Goal: Task Accomplishment & Management: Manage account settings

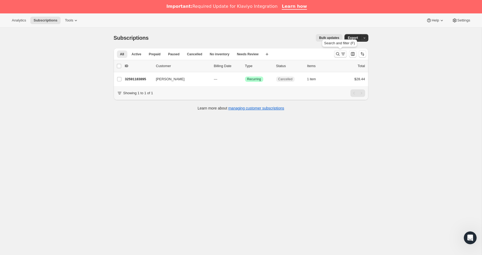
click at [338, 55] on icon "Search and filter results" at bounding box center [337, 53] width 5 height 5
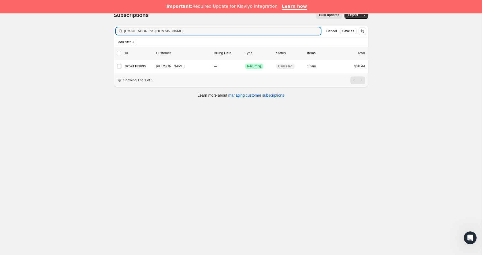
scroll to position [28, 0]
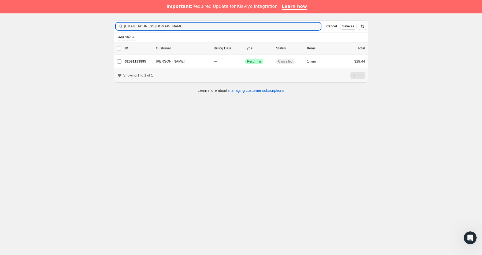
drag, startPoint x: 185, startPoint y: 27, endPoint x: 99, endPoint y: 21, distance: 85.8
click at [99, 21] on div "Subscriptions. This page is ready Subscriptions Bulk updates More actions Bulk …" at bounding box center [241, 127] width 482 height 255
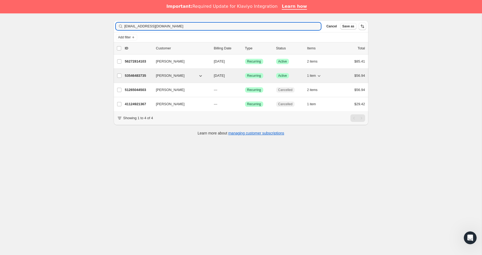
type input "[EMAIL_ADDRESS][DOMAIN_NAME]"
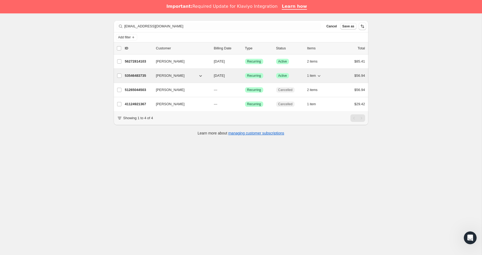
click at [139, 76] on p "53546483735" at bounding box center [138, 75] width 27 height 5
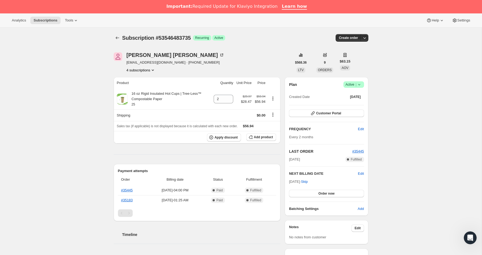
click at [358, 87] on icon at bounding box center [359, 84] width 5 height 5
click at [344, 105] on span "Cancel subscription" at bounding box center [352, 104] width 30 height 4
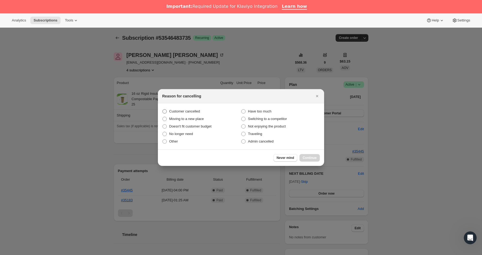
click at [175, 111] on span "Customer cancelled" at bounding box center [184, 111] width 31 height 4
click at [163, 109] on input "Customer cancelled" at bounding box center [163, 109] width 0 height 0
radio input "true"
click at [307, 156] on span "Continue" at bounding box center [310, 158] width 14 height 4
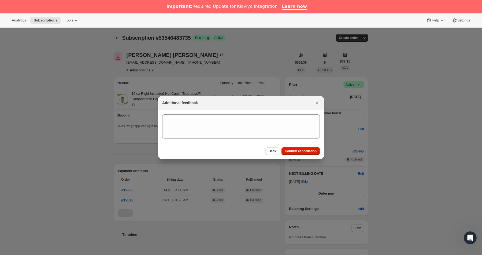
click at [307, 148] on button "Confirm cancellation" at bounding box center [301, 151] width 38 height 8
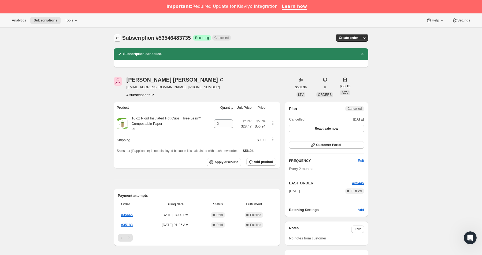
click at [116, 38] on icon "Subscriptions" at bounding box center [117, 37] width 5 height 5
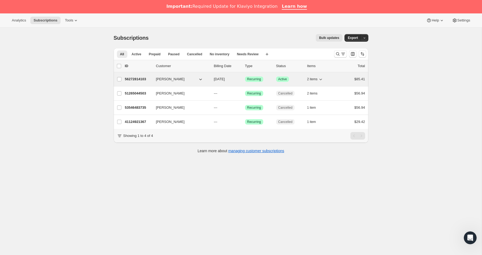
click at [144, 77] on p "56272814103" at bounding box center [138, 78] width 27 height 5
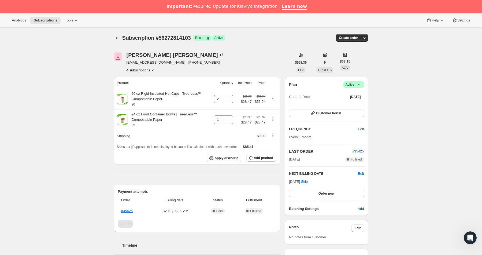
drag, startPoint x: 361, startPoint y: 85, endPoint x: 358, endPoint y: 87, distance: 3.1
click at [361, 85] on icon at bounding box center [359, 84] width 5 height 5
click at [351, 95] on span "Pause subscription" at bounding box center [352, 95] width 30 height 4
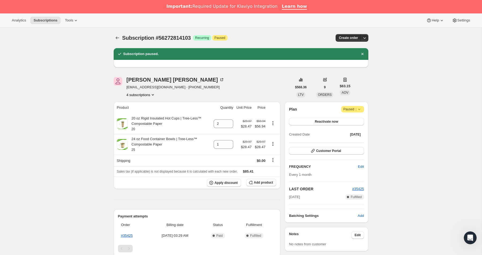
click at [359, 110] on icon at bounding box center [359, 109] width 5 height 5
click at [342, 121] on span "Cancel subscription" at bounding box center [351, 120] width 30 height 4
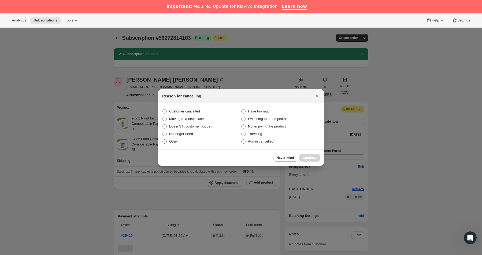
drag, startPoint x: 183, startPoint y: 109, endPoint x: 239, endPoint y: 138, distance: 62.5
click at [183, 109] on span "Customer cancelled" at bounding box center [184, 111] width 31 height 4
click at [163, 109] on input "Customer cancelled" at bounding box center [163, 109] width 0 height 0
radio input "true"
click at [308, 156] on span "Continue" at bounding box center [310, 158] width 14 height 4
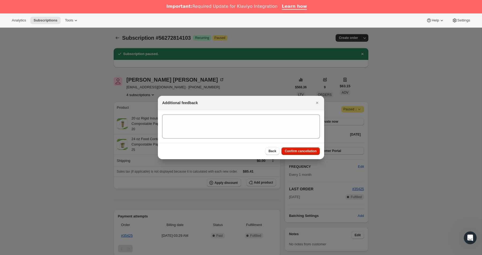
click at [301, 155] on div "Back Confirm cancellation" at bounding box center [241, 151] width 166 height 16
click at [300, 153] on button "Confirm cancellation" at bounding box center [301, 151] width 38 height 8
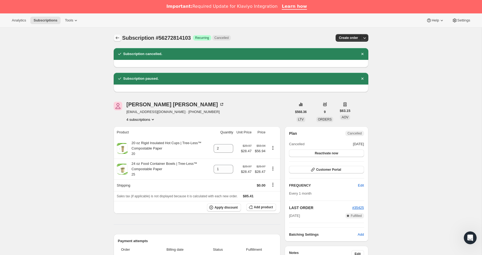
click at [116, 38] on icon "Subscriptions" at bounding box center [117, 37] width 3 height 3
